Goal: Task Accomplishment & Management: Complete application form

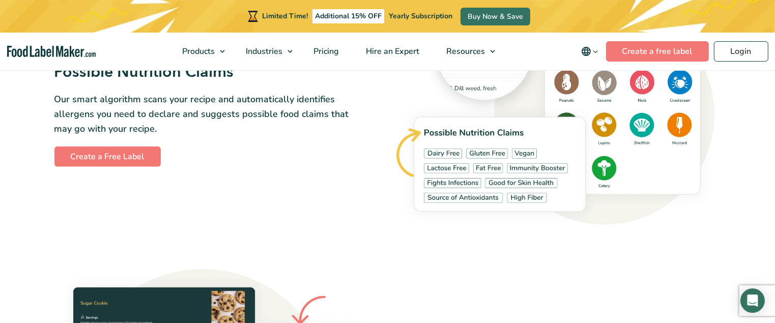
scroll to position [1209, 0]
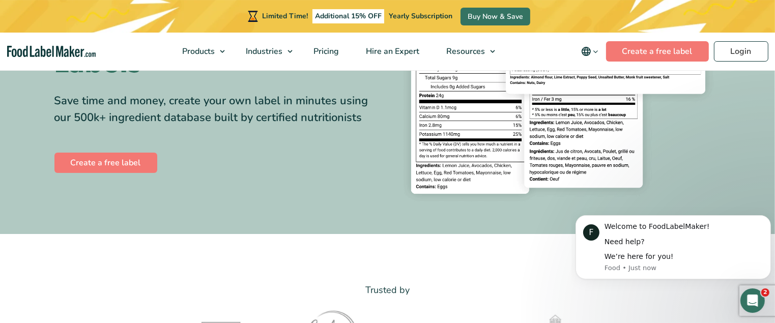
scroll to position [110, 0]
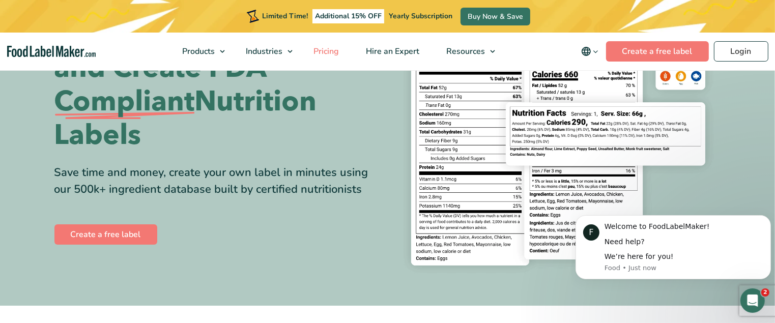
click at [325, 48] on span "Pricing" at bounding box center [325, 51] width 30 height 11
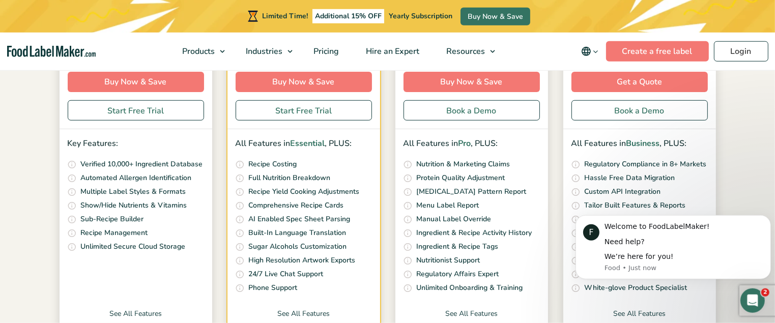
scroll to position [330, 0]
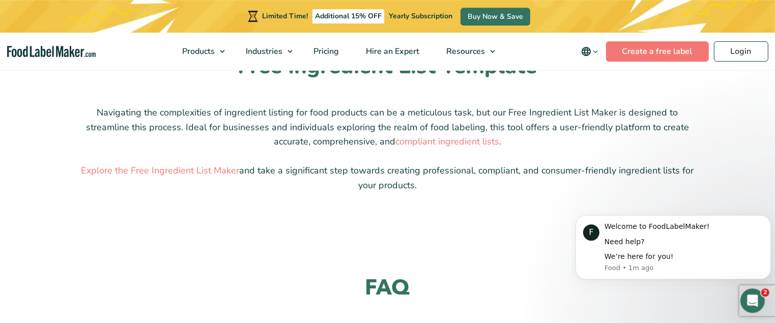
scroll to position [934, 0]
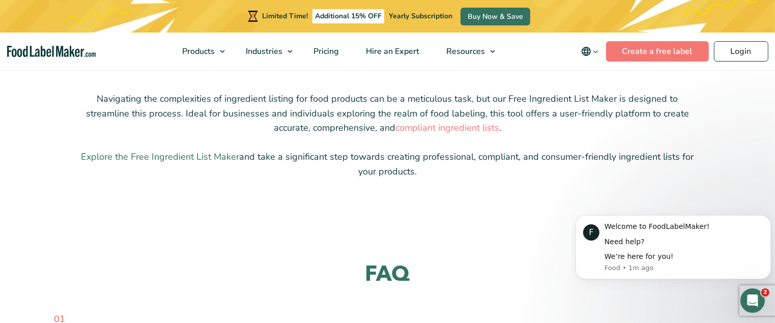
click at [123, 156] on link "Explore the Free Ingredient List Maker" at bounding box center [160, 157] width 158 height 12
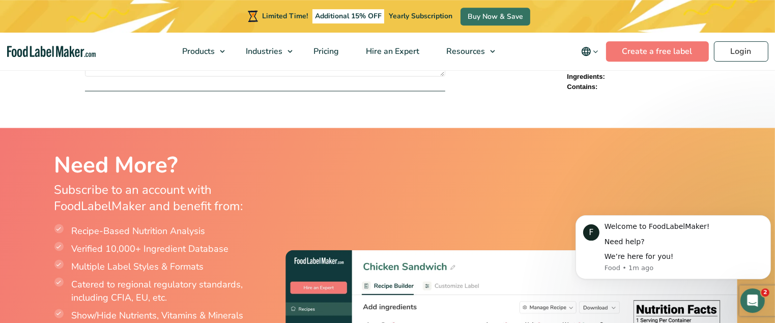
scroll to position [1649, 0]
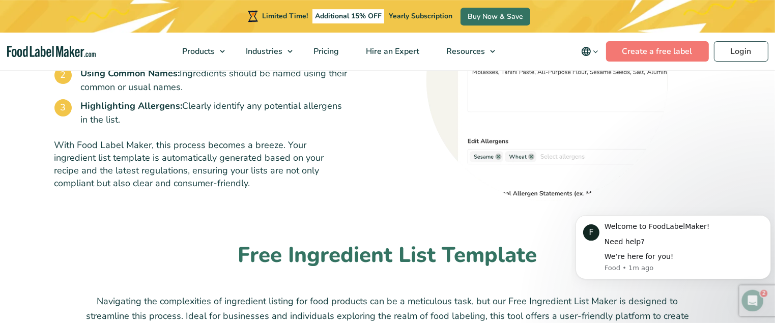
scroll to position [714, 0]
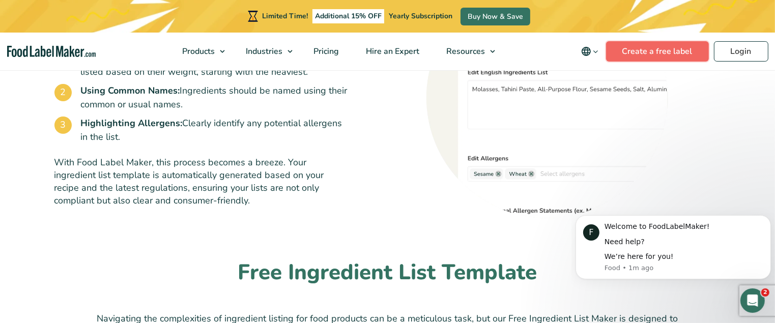
click at [650, 51] on link "Create a free label" at bounding box center [657, 51] width 103 height 20
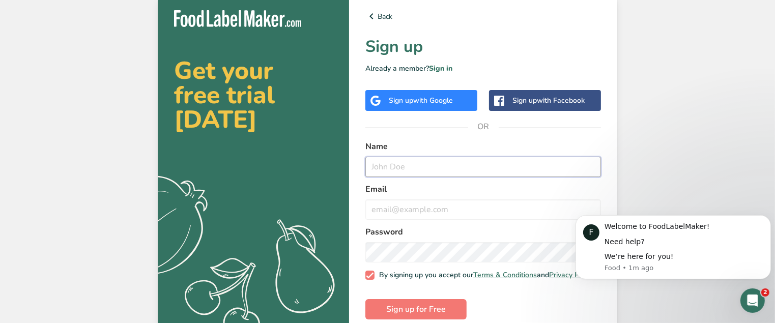
click at [431, 172] on input "text" at bounding box center [483, 167] width 236 height 20
type input "[PERSON_NAME]"
click at [442, 214] on input "email" at bounding box center [483, 209] width 236 height 20
type input "[EMAIL_ADDRESS][DOMAIN_NAME]"
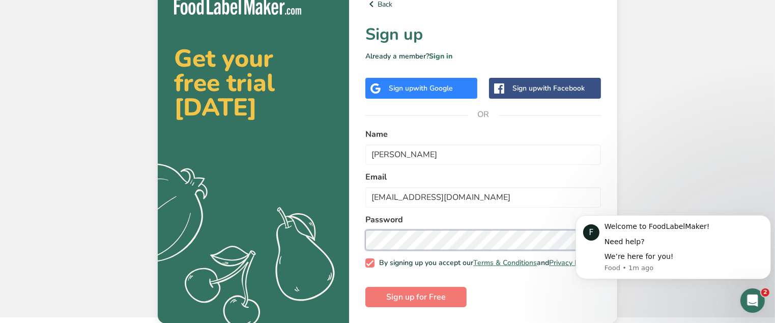
scroll to position [18, 0]
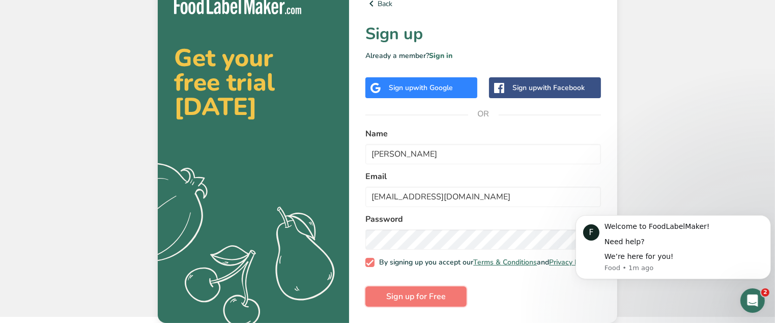
click at [439, 296] on span "Sign up for Free" at bounding box center [416, 297] width 60 height 12
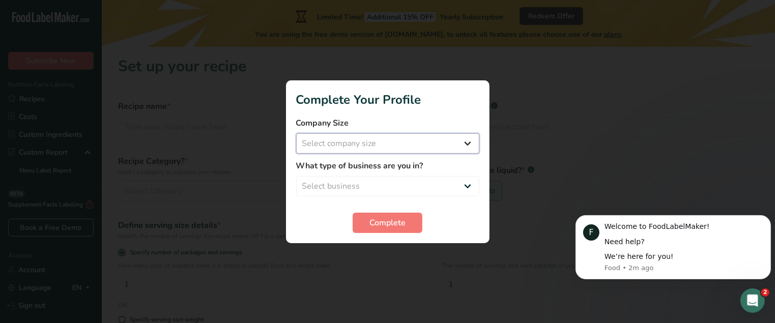
click at [296, 133] on select "Select company size Fewer than 10 Employees 10 to 50 Employees 51 to 500 Employ…" at bounding box center [387, 143] width 183 height 20
select select "1"
click option "Fewer than 10 Employees" at bounding box center [0, 0] width 0 height 0
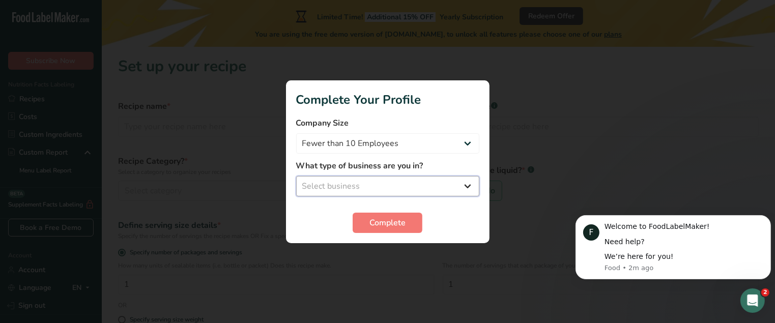
click at [296, 176] on select "Select business Packaged Food Manufacturer Restaurant & Cafe Bakery Meal Plans …" at bounding box center [387, 186] width 183 height 20
select select "8"
click option "Other" at bounding box center [0, 0] width 0 height 0
click at [396, 223] on span "Complete" at bounding box center [387, 223] width 36 height 12
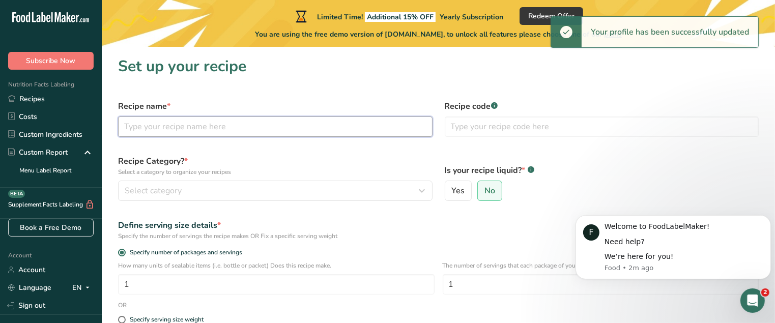
click at [205, 131] on input "text" at bounding box center [275, 127] width 314 height 20
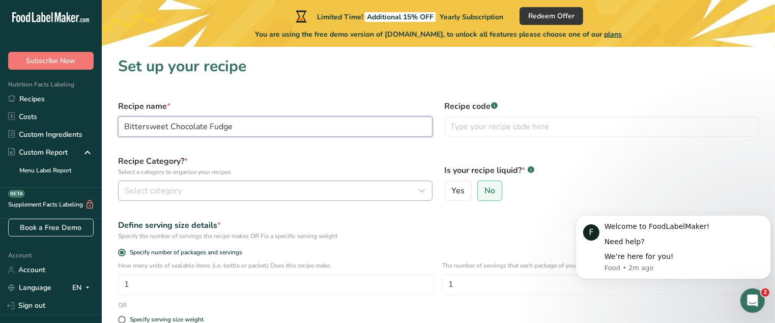
type input "Bittersweet Chocolate Fudge"
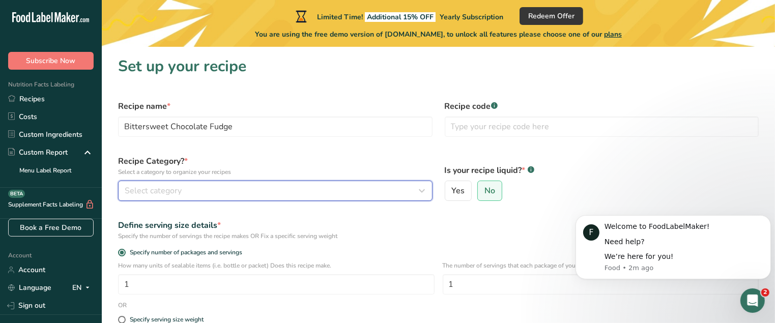
click at [332, 196] on div "Select category" at bounding box center [272, 191] width 295 height 12
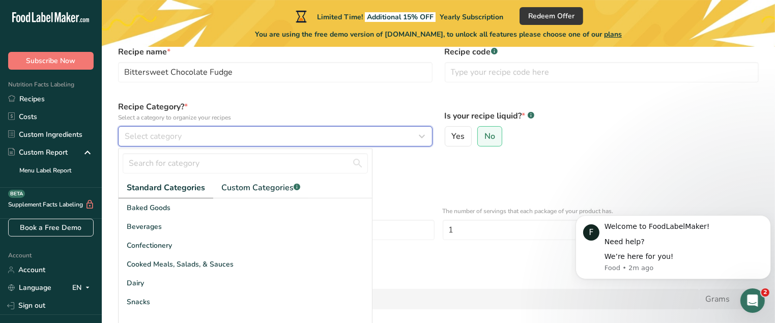
scroll to position [55, 0]
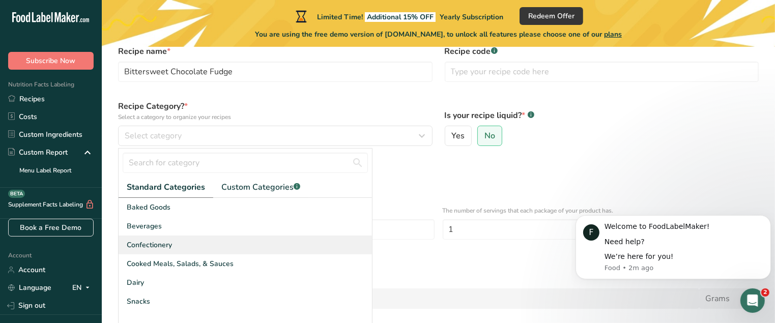
click at [175, 249] on div "Confectionery" at bounding box center [245, 245] width 253 height 19
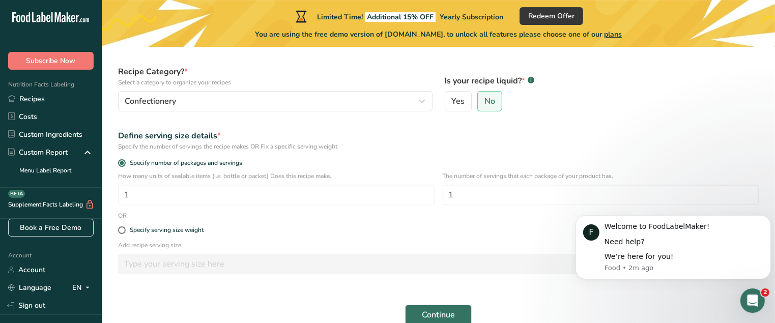
scroll to position [110, 0]
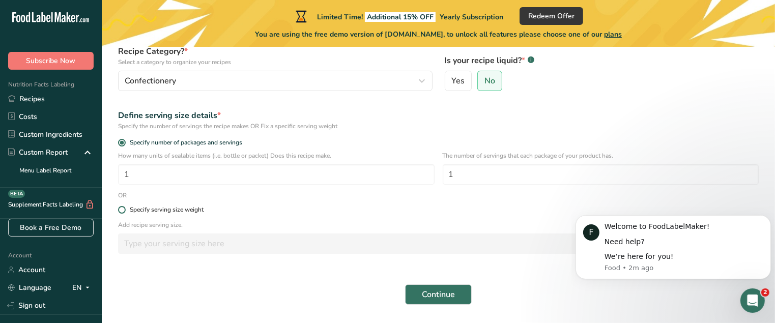
click at [122, 209] on span at bounding box center [122, 210] width 8 height 8
click at [122, 209] on input "Specify serving size weight" at bounding box center [121, 210] width 7 height 7
radio input "true"
radio input "false"
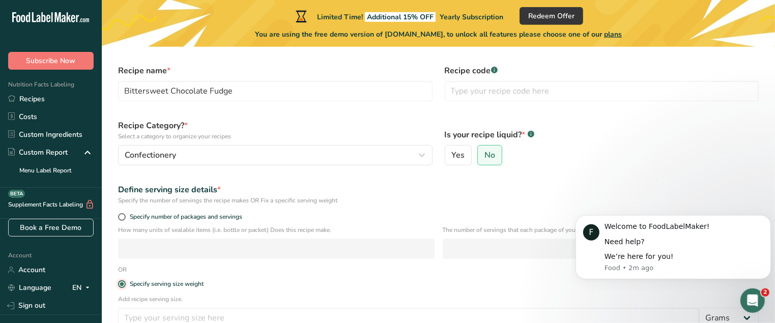
scroll to position [0, 0]
